Goal: Task Accomplishment & Management: Complete application form

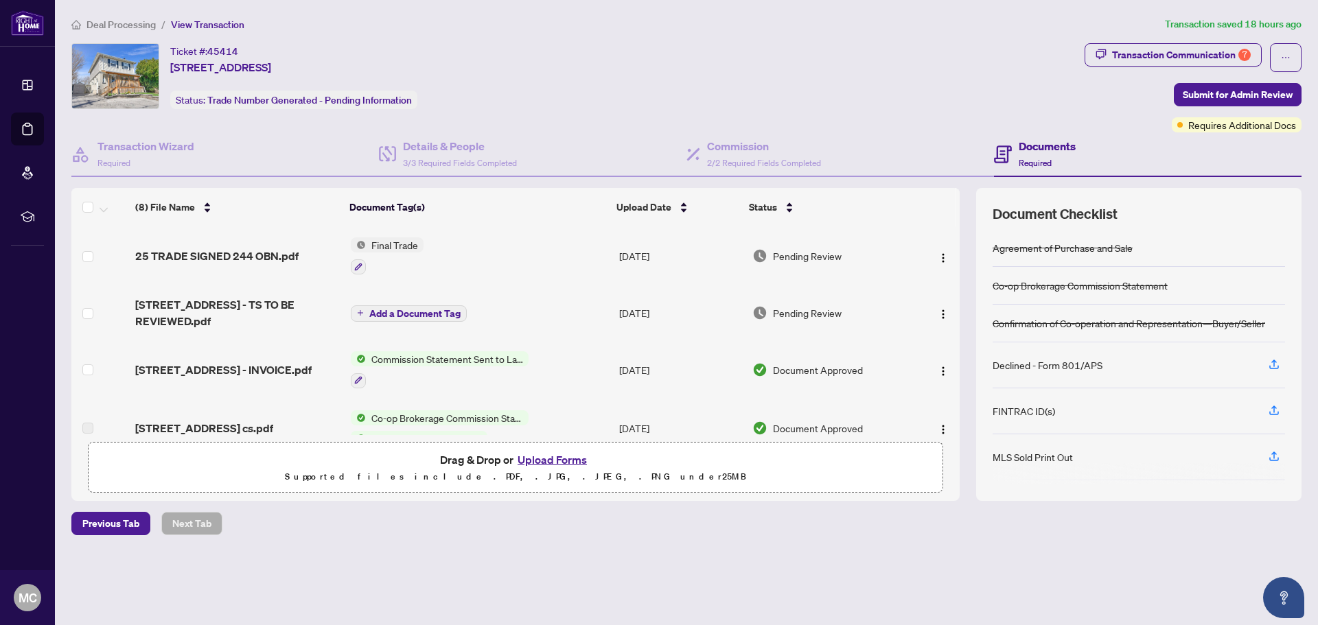
scroll to position [260, 0]
click at [1257, 98] on div "Requires Additional Docs" at bounding box center [1237, 97] width 104 height 22
click at [1206, 89] on span "Submit for Admin Review" at bounding box center [1238, 95] width 110 height 22
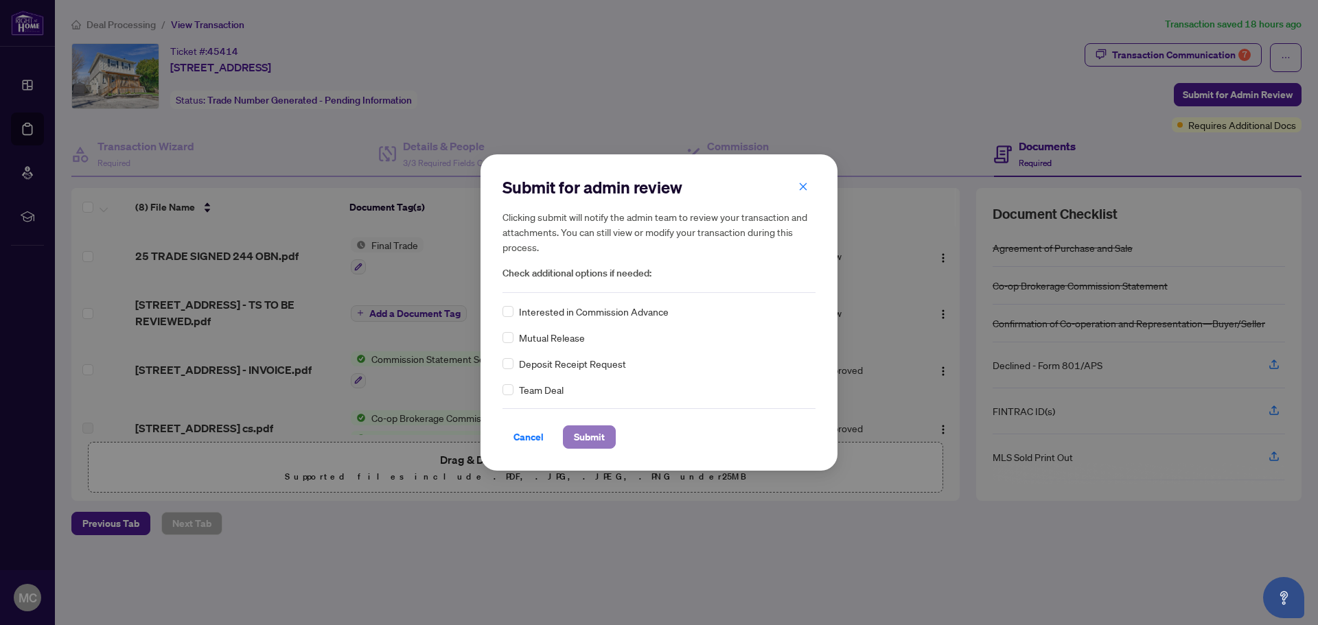
click at [594, 435] on span "Submit" at bounding box center [589, 437] width 31 height 22
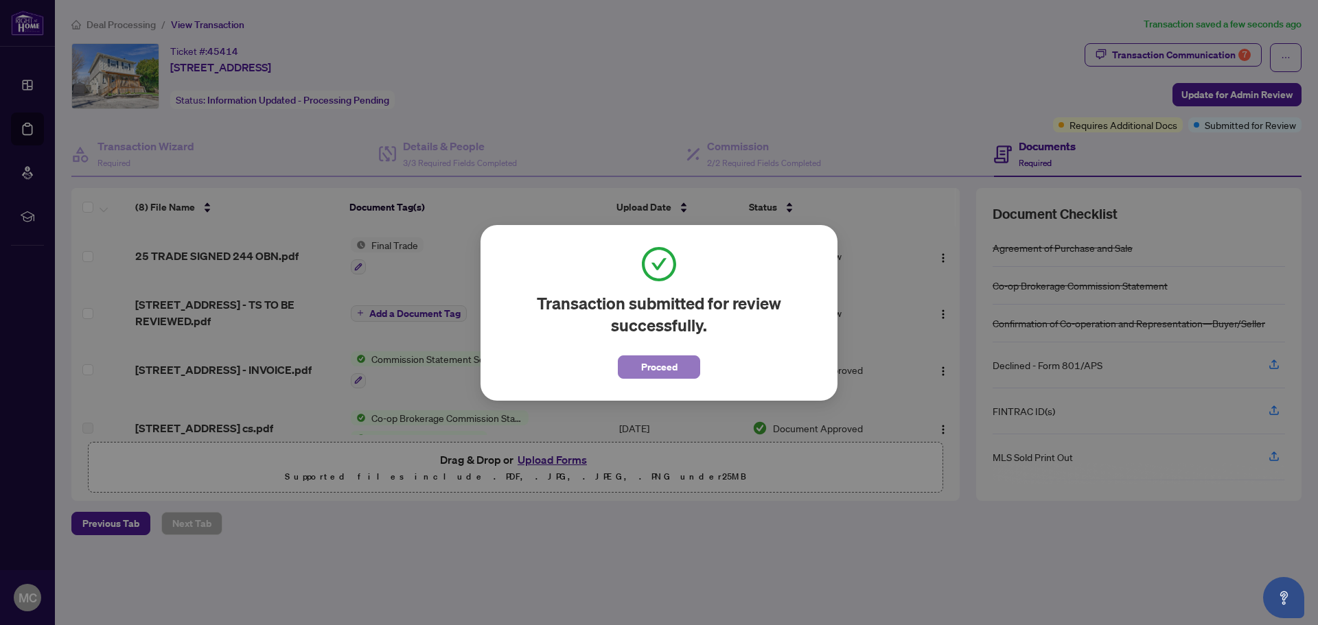
click at [672, 367] on span "Proceed" at bounding box center [659, 367] width 36 height 22
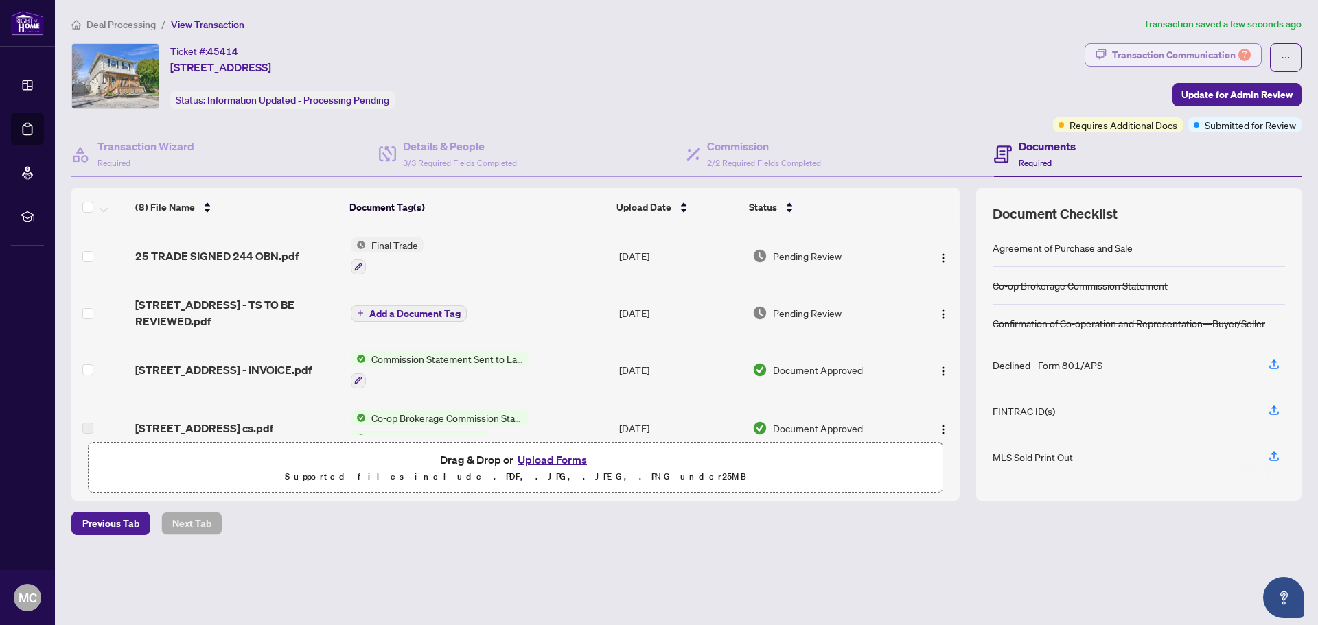
click at [1161, 58] on div "Transaction Communication 7" at bounding box center [1181, 55] width 139 height 22
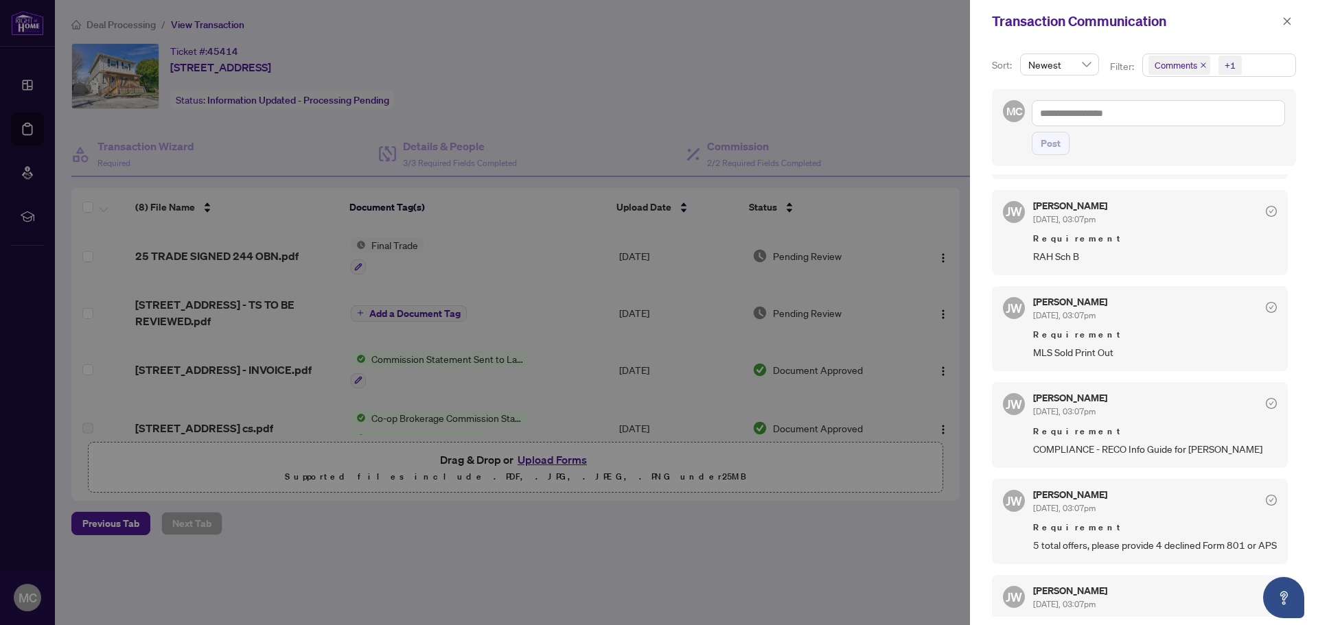
scroll to position [137, 0]
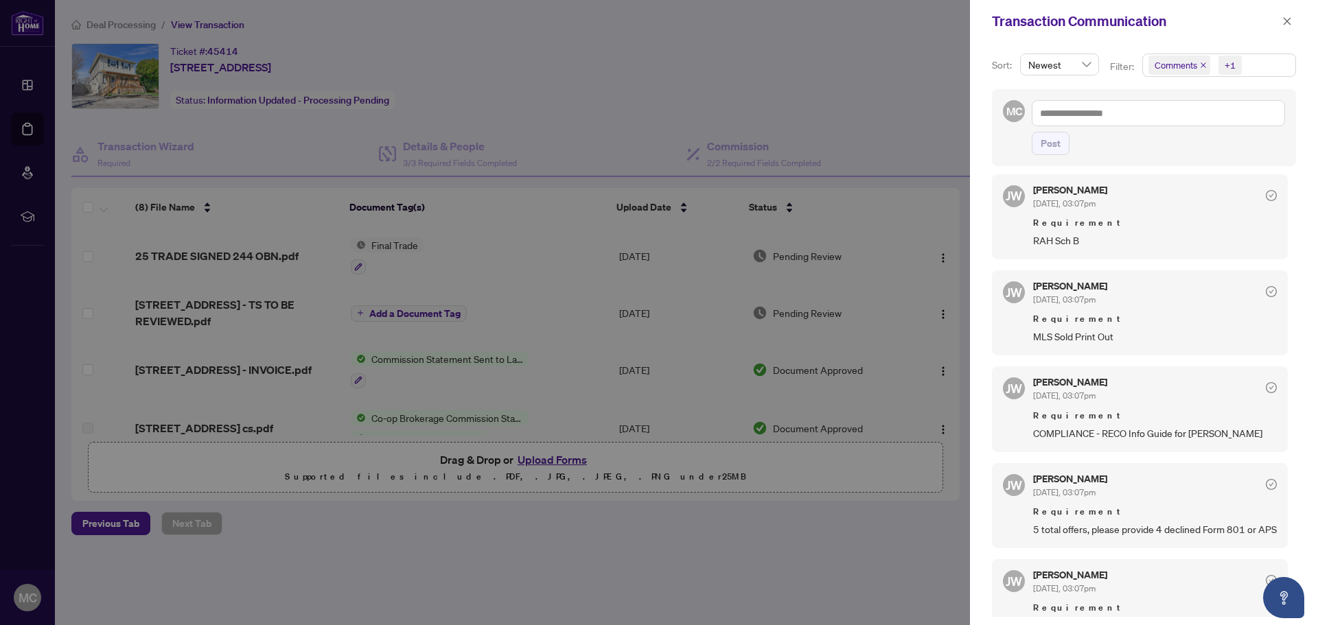
click at [925, 221] on div at bounding box center [659, 312] width 1318 height 625
click at [1293, 21] on button "button" at bounding box center [1287, 21] width 18 height 16
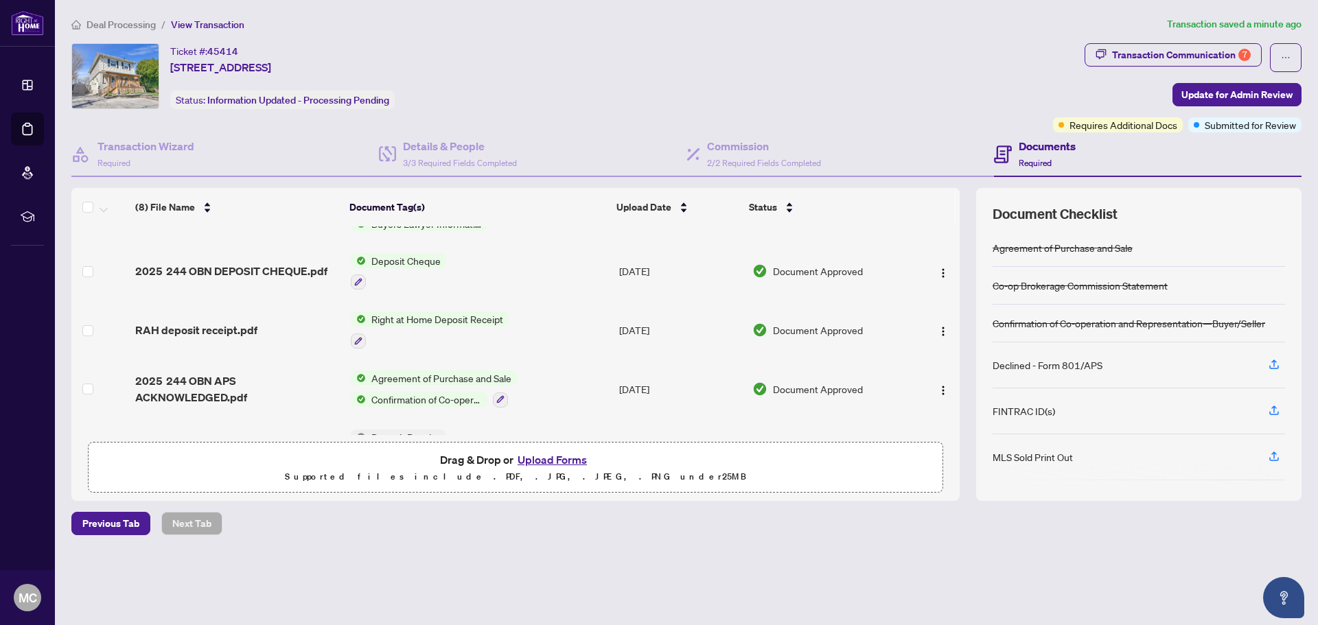
scroll to position [192, 0]
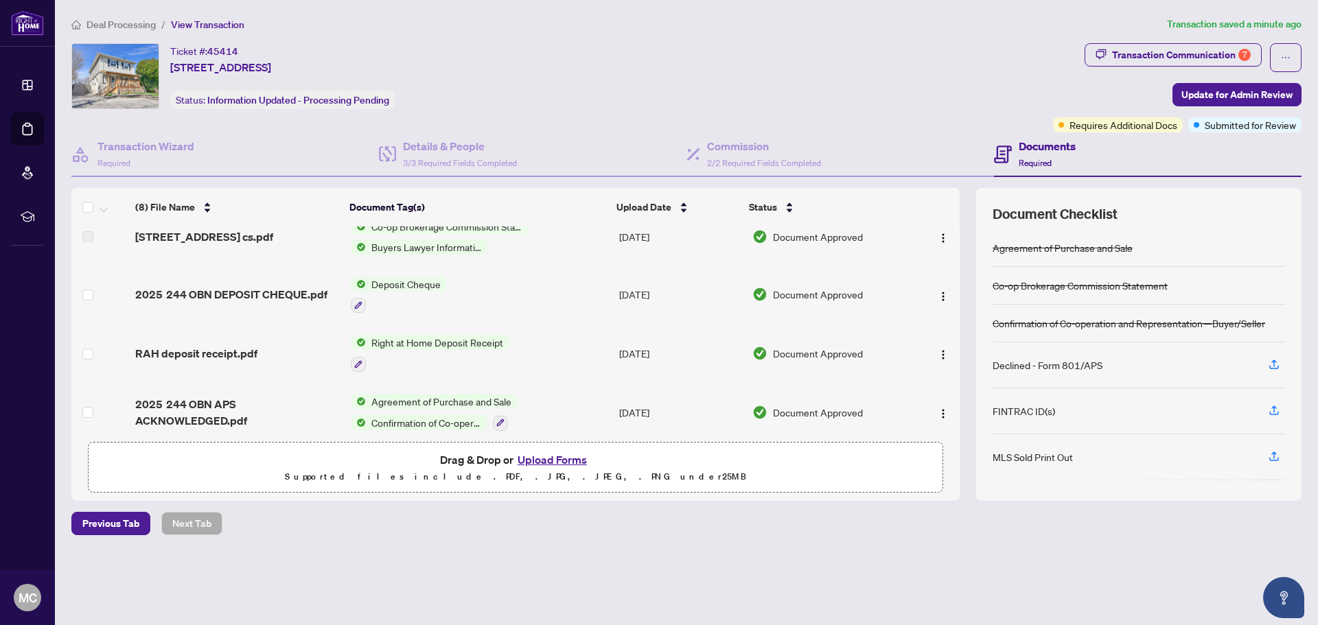
click at [542, 461] on button "Upload Forms" at bounding box center [552, 460] width 78 height 18
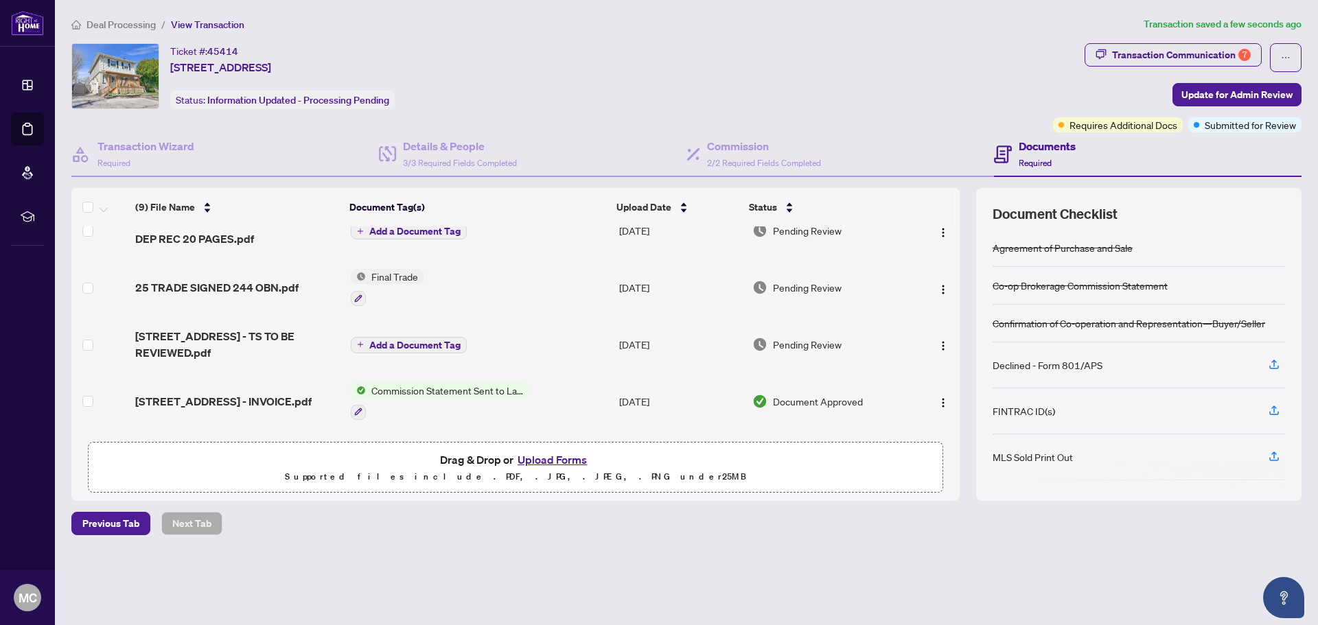
scroll to position [0, 0]
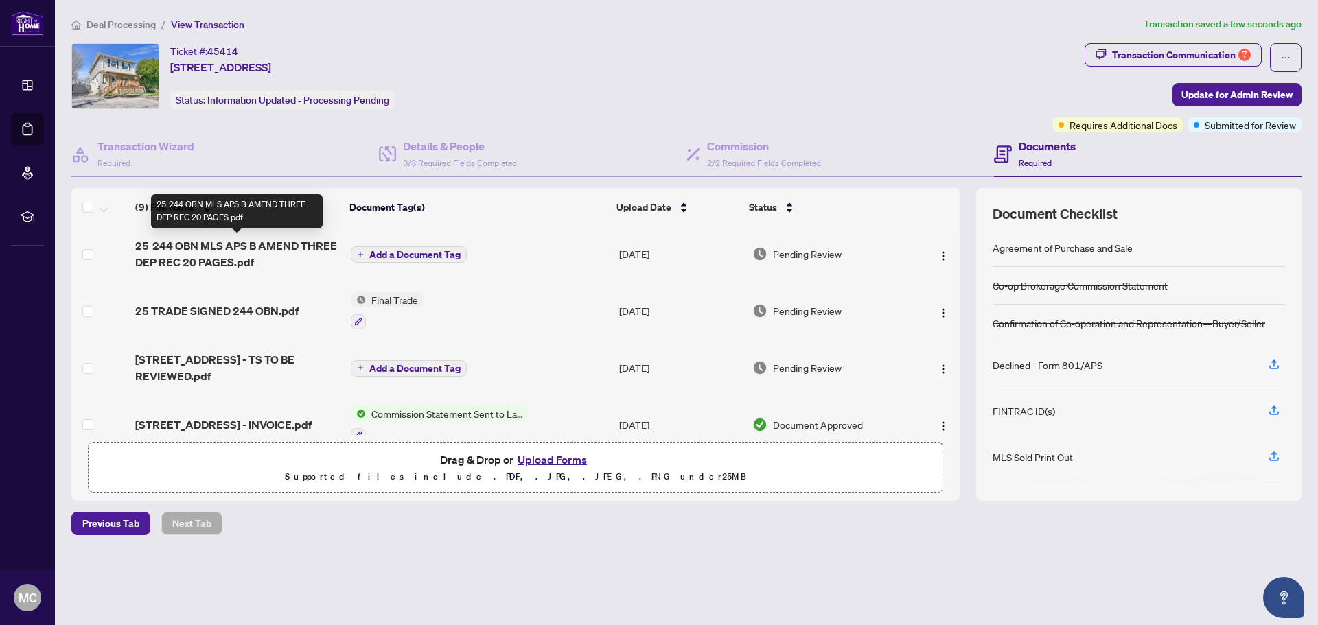
click at [199, 244] on span "25 244 OBN MLS APS B AMEND THREE DEP REC 20 PAGES.pdf" at bounding box center [237, 253] width 204 height 33
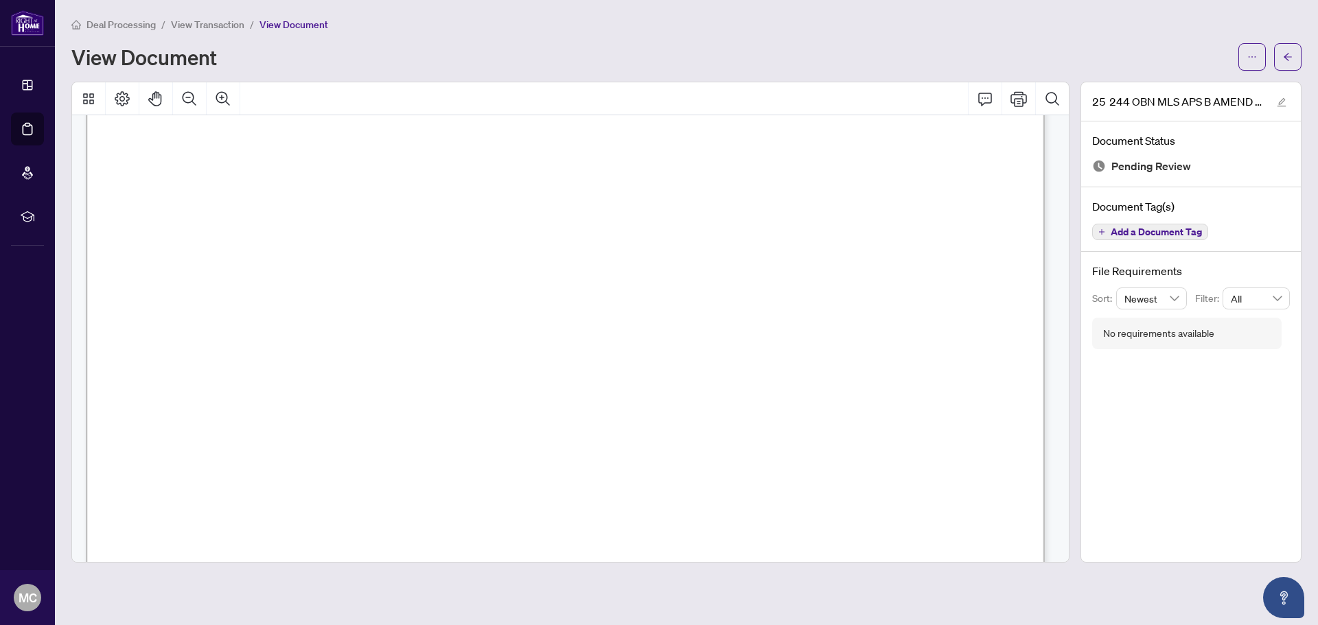
scroll to position [24103, 0]
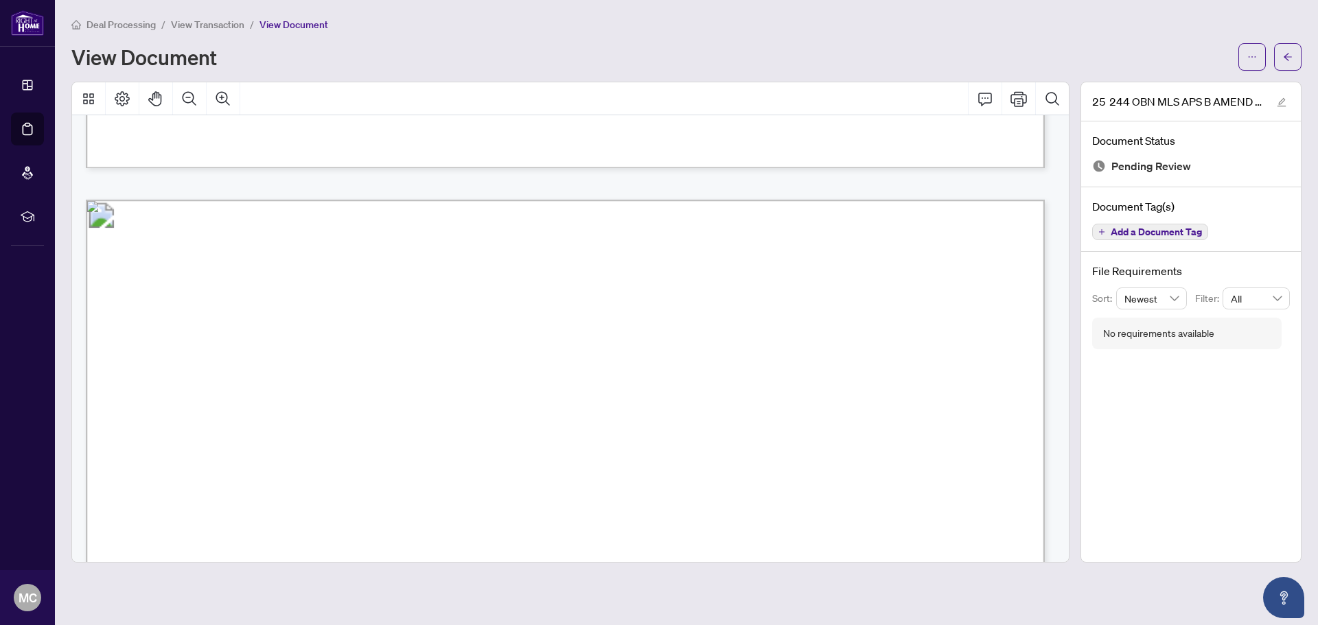
click at [418, 14] on main "Deal Processing / View Transaction / View Document View Document 25 244 OBN MLS…" at bounding box center [686, 312] width 1263 height 625
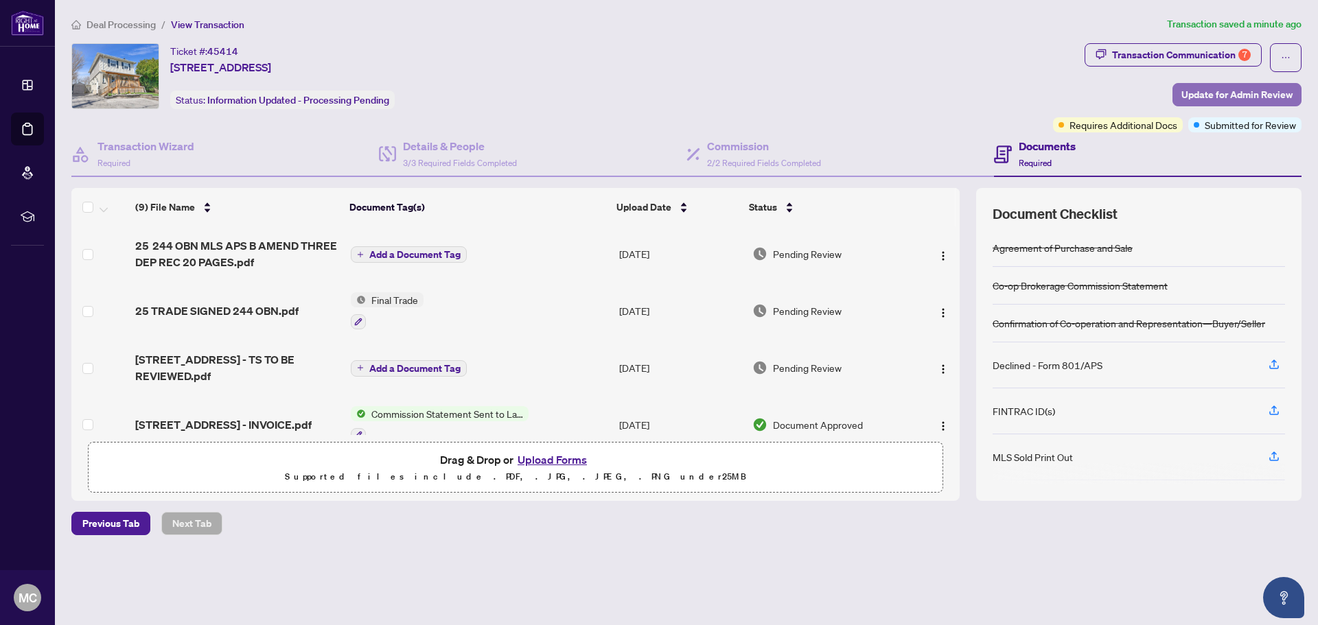
click at [1242, 94] on span "Update for Admin Review" at bounding box center [1236, 95] width 111 height 22
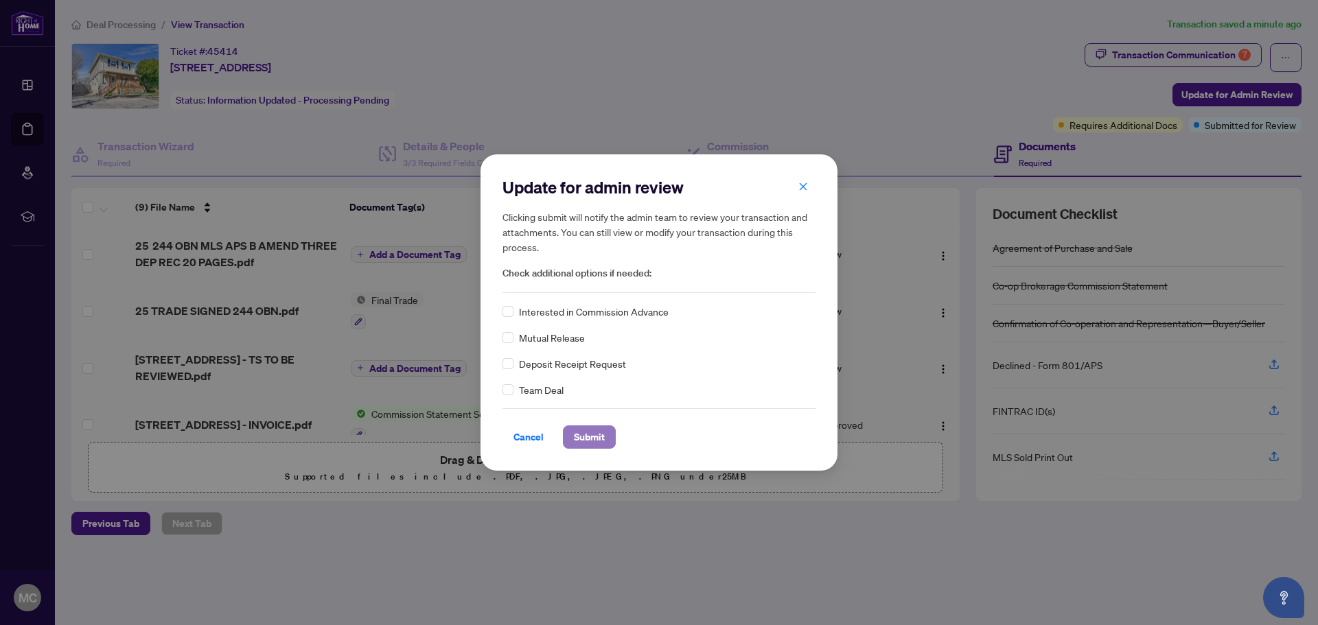
click at [597, 435] on span "Submit" at bounding box center [589, 437] width 31 height 22
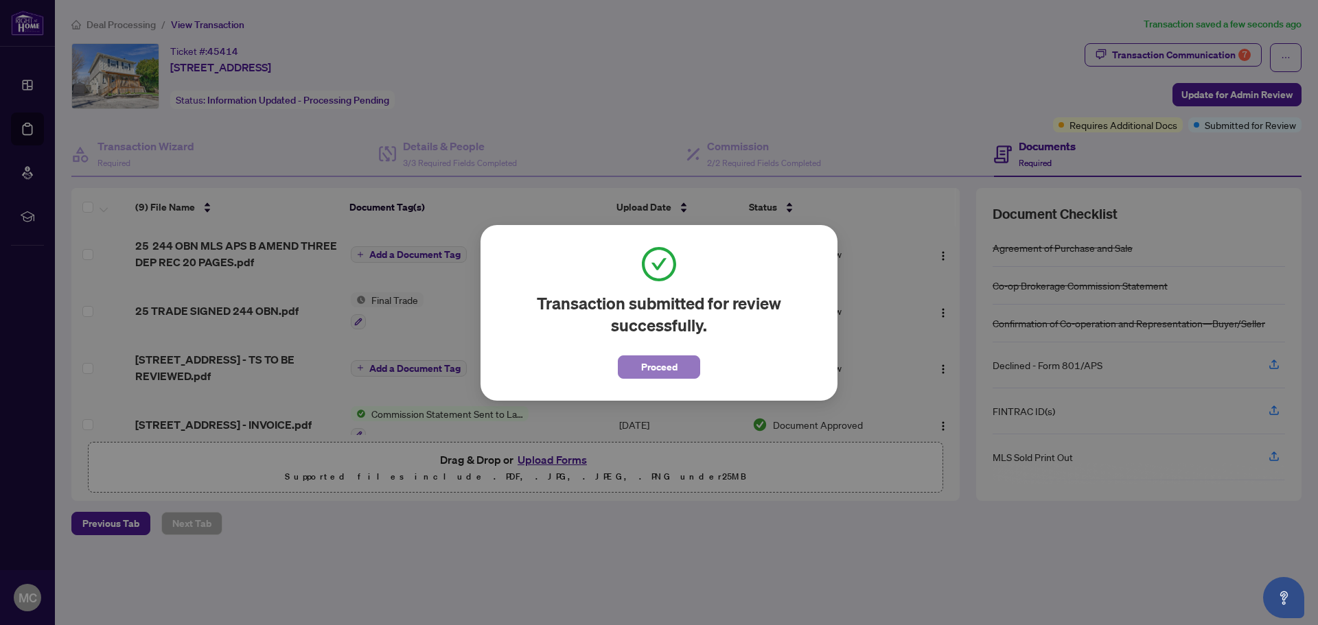
click at [651, 364] on span "Proceed" at bounding box center [659, 367] width 36 height 22
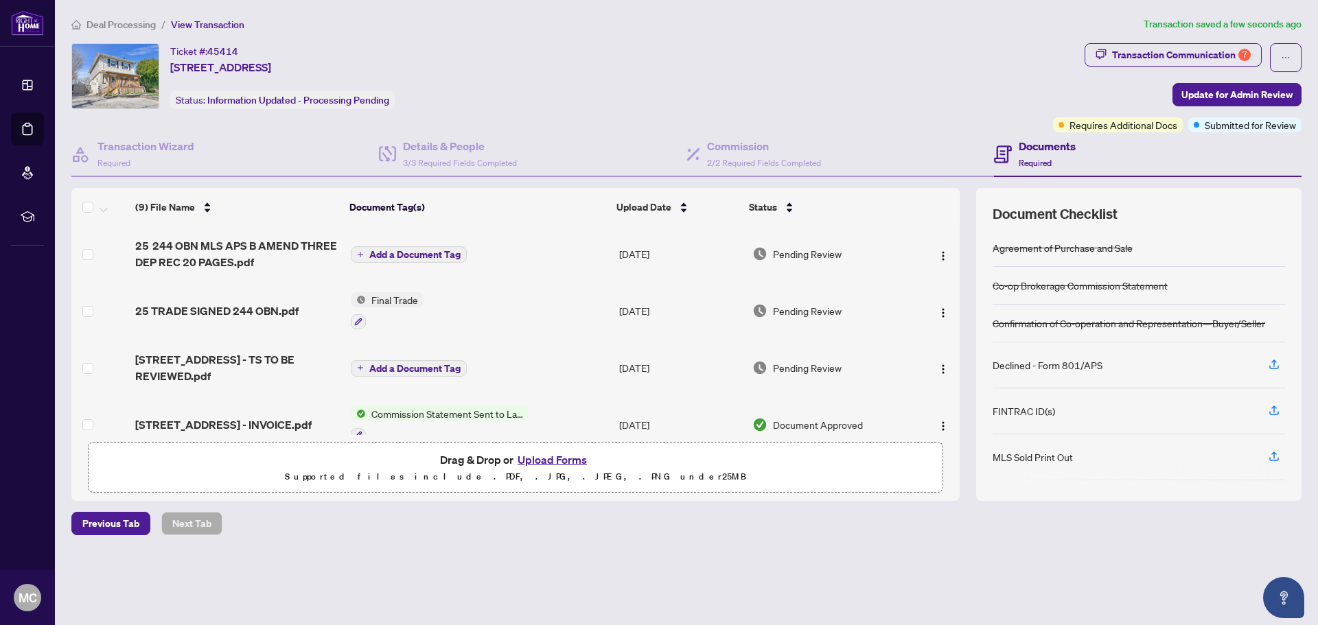
click at [1112, 366] on div "Declined - Form 801/APS" at bounding box center [1139, 366] width 292 height 46
